Goal: Navigation & Orientation: Find specific page/section

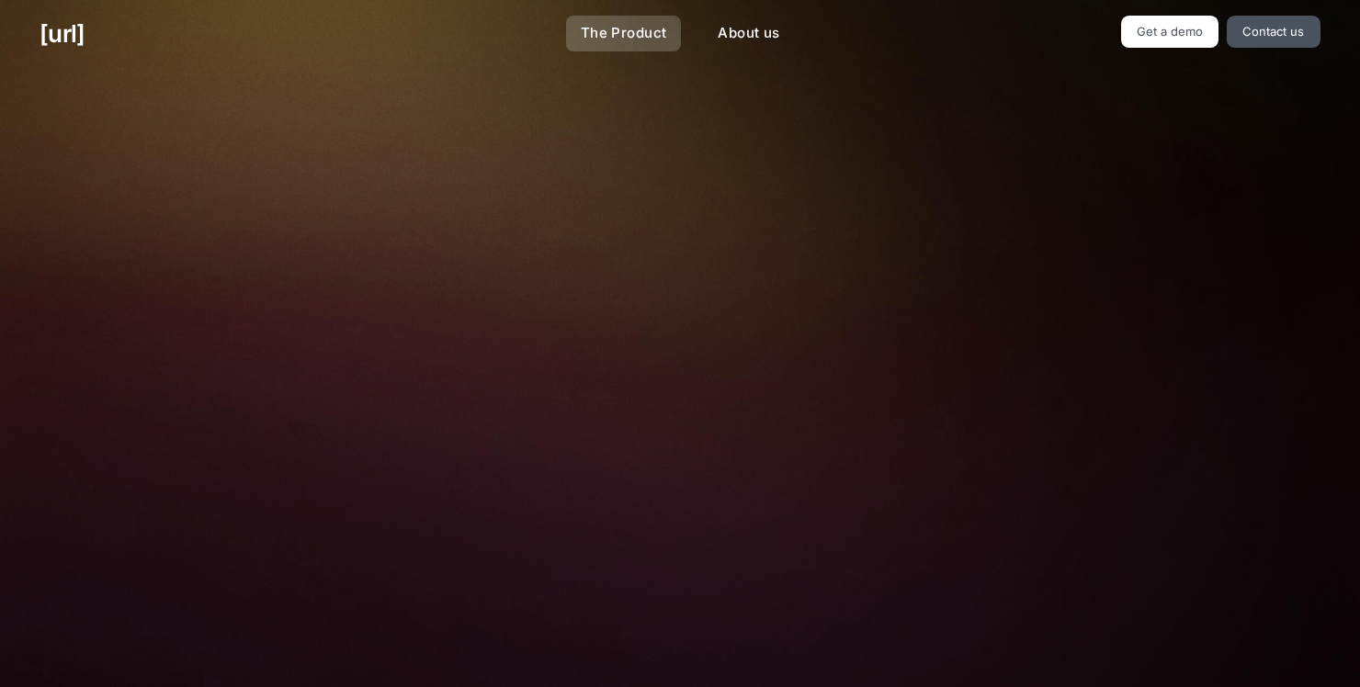
click at [617, 29] on link "The Product" at bounding box center [624, 34] width 116 height 36
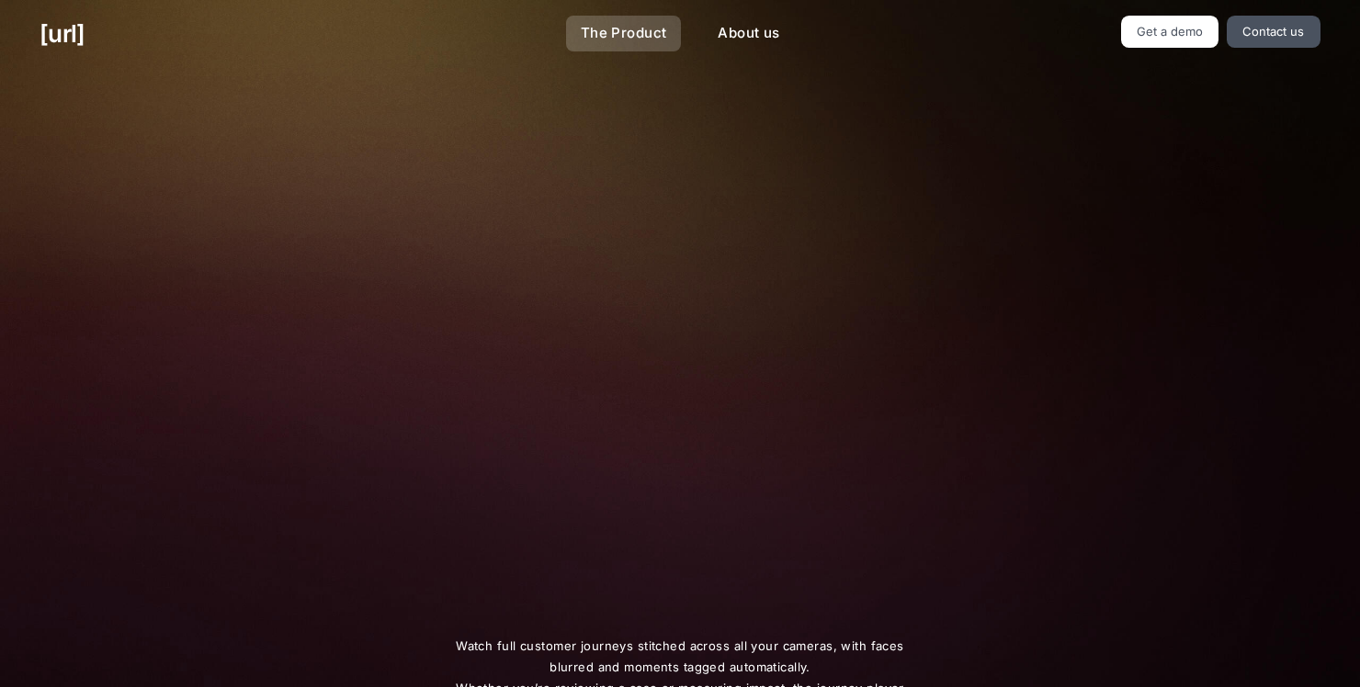
click at [617, 29] on link "The Product" at bounding box center [624, 34] width 116 height 36
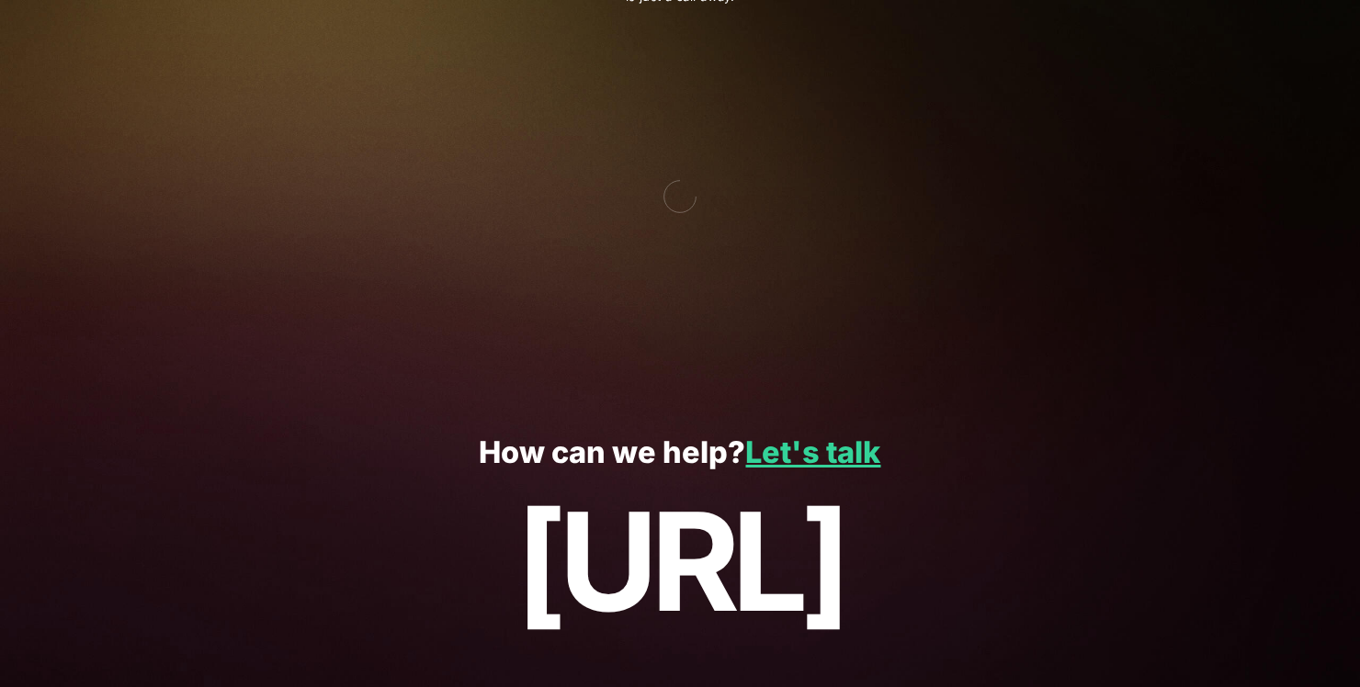
scroll to position [3278, 0]
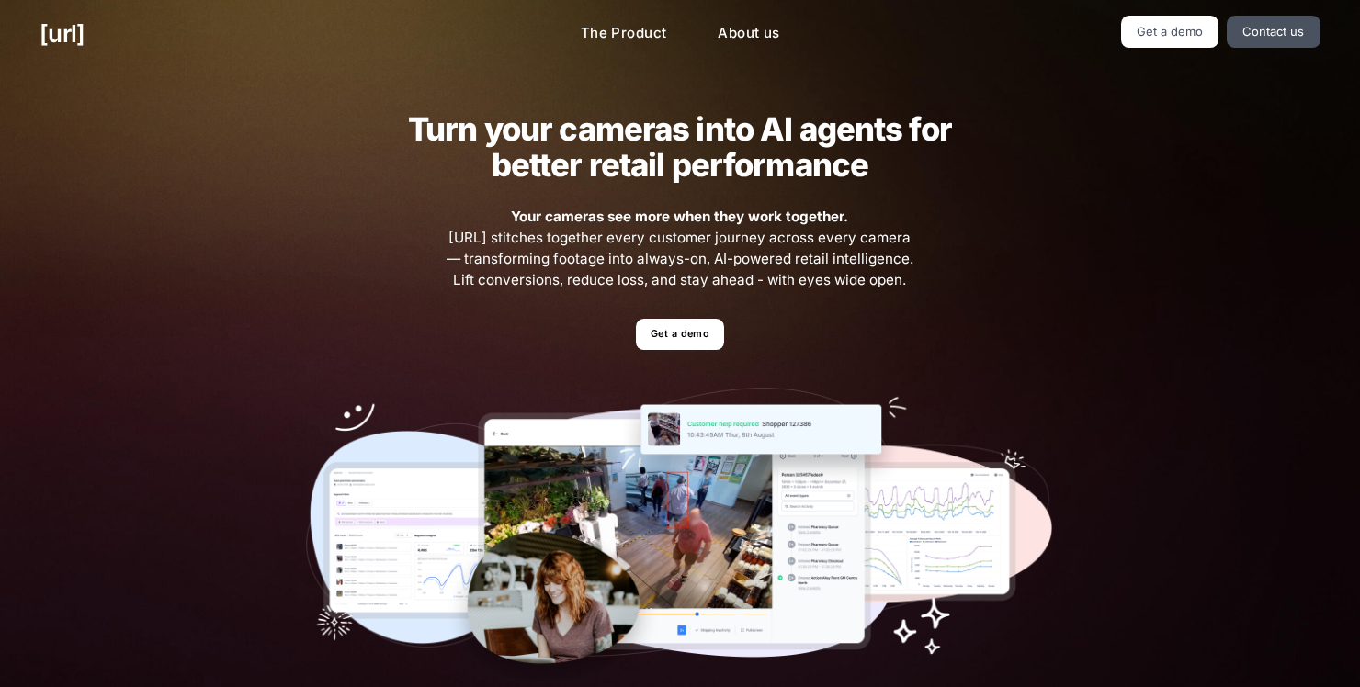
click at [1233, 168] on div "Turn your cameras into AI agents for better retail performance Your cameras see…" at bounding box center [680, 402] width 1360 height 668
click at [1260, 119] on div "Turn your cameras into AI agents for better retail performance Your cameras see…" at bounding box center [680, 402] width 1360 height 668
